Goal: Task Accomplishment & Management: Manage account settings

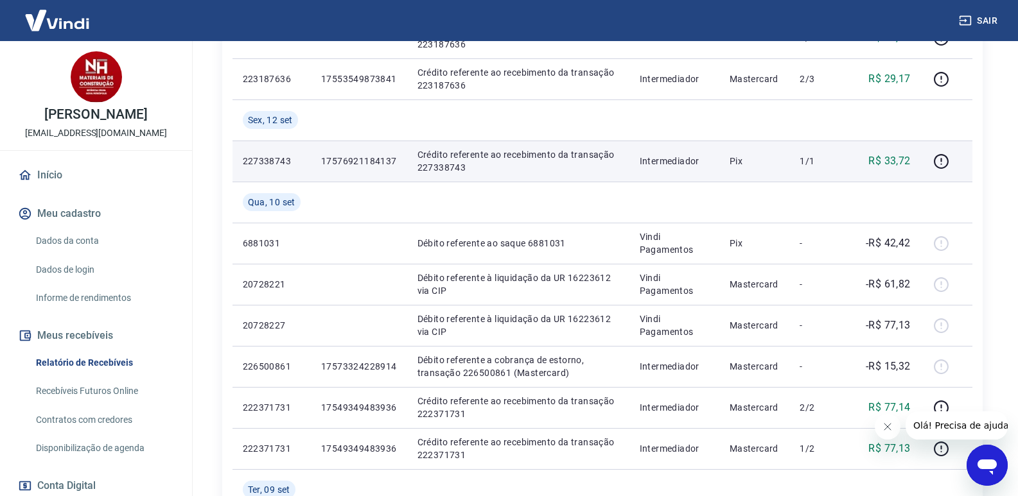
scroll to position [450, 0]
